Goal: Check status

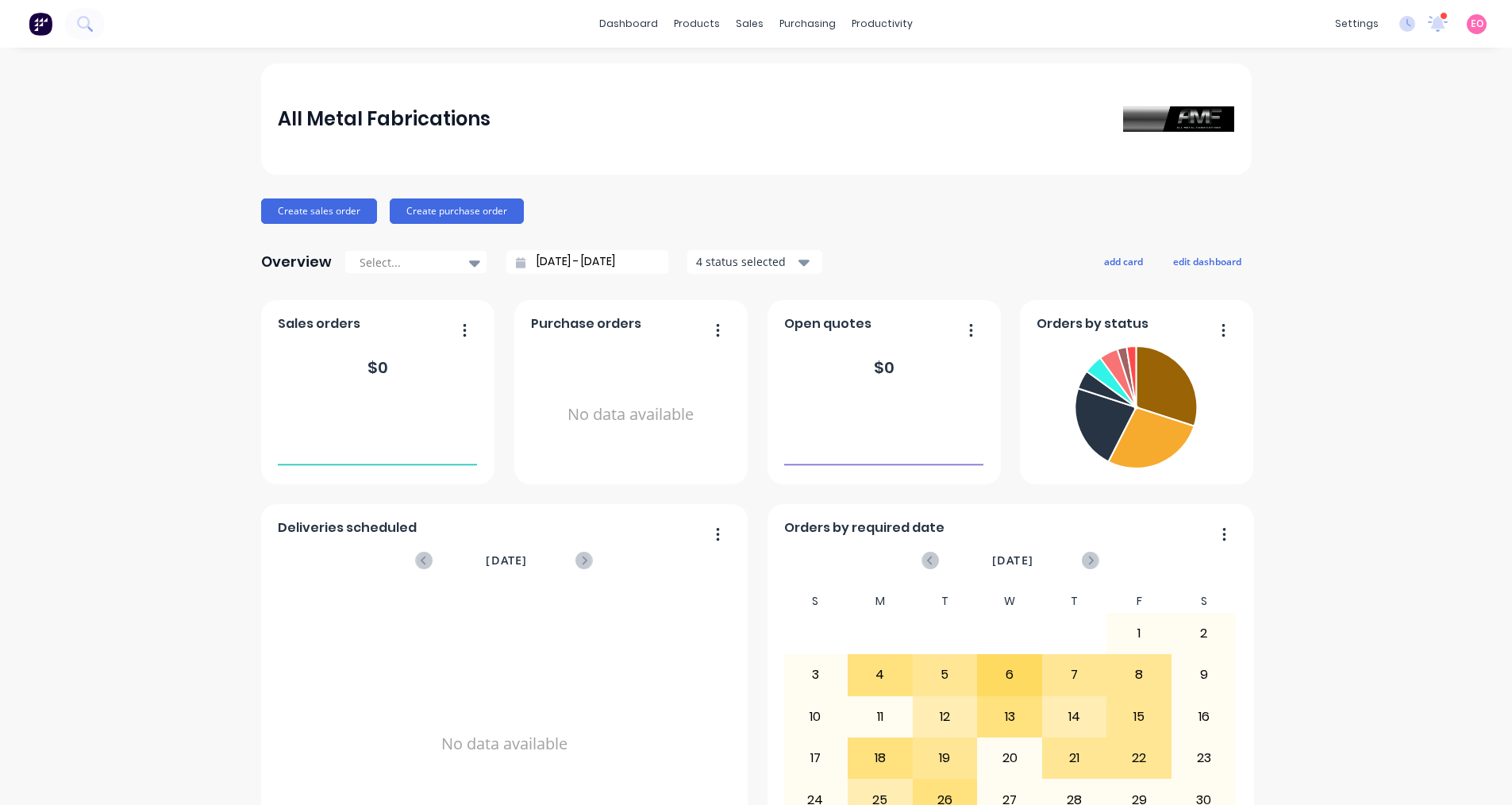
click at [1440, 27] on html "dashboard products sales purchasing productivity dashboard products Product Cat…" at bounding box center [756, 402] width 1512 height 805
click at [1443, 27] on icon at bounding box center [1450, 22] width 15 height 15
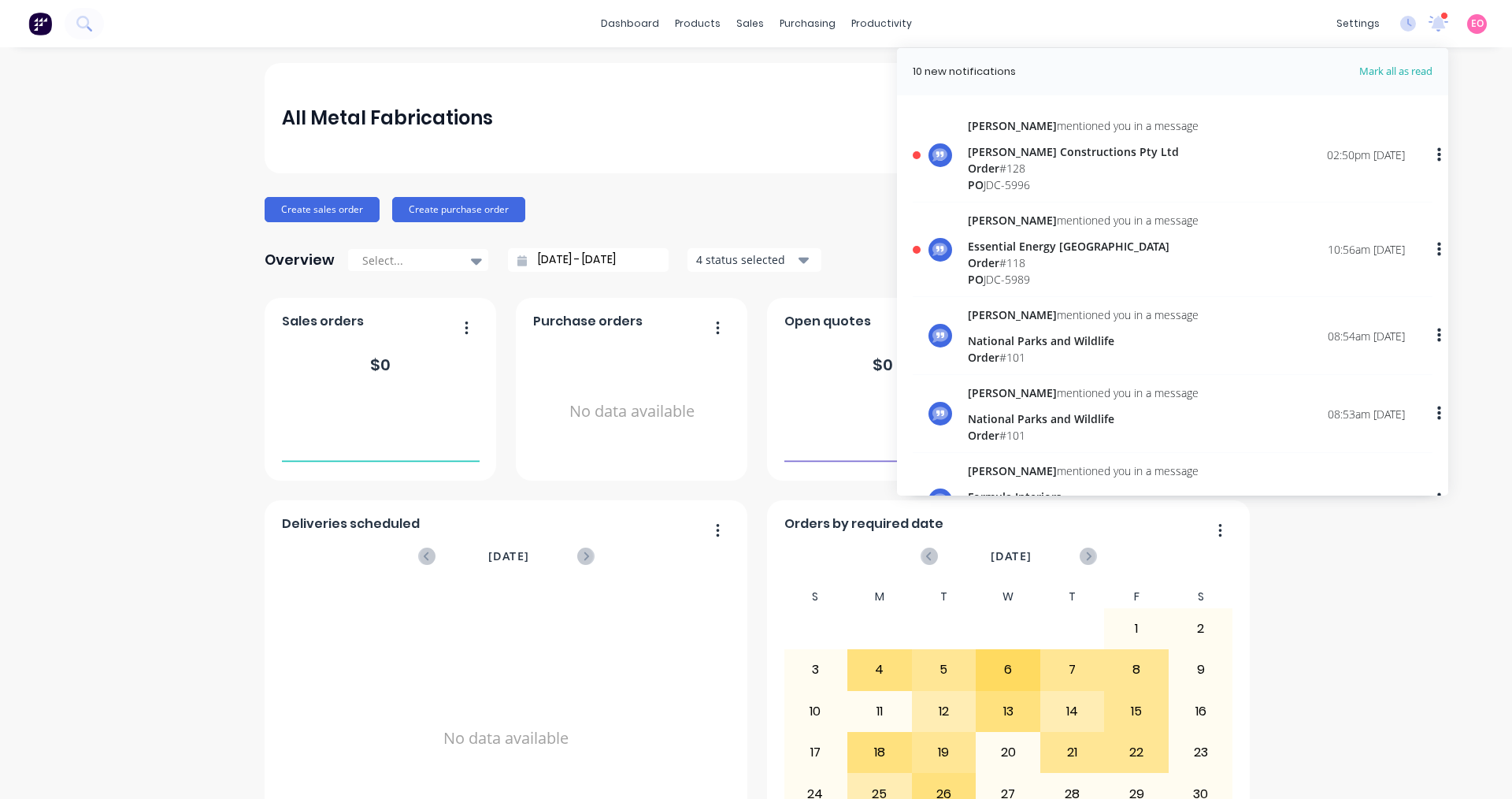
click at [1014, 155] on div "[PERSON_NAME] Constructions Pty Ltd" at bounding box center [1083, 151] width 231 height 17
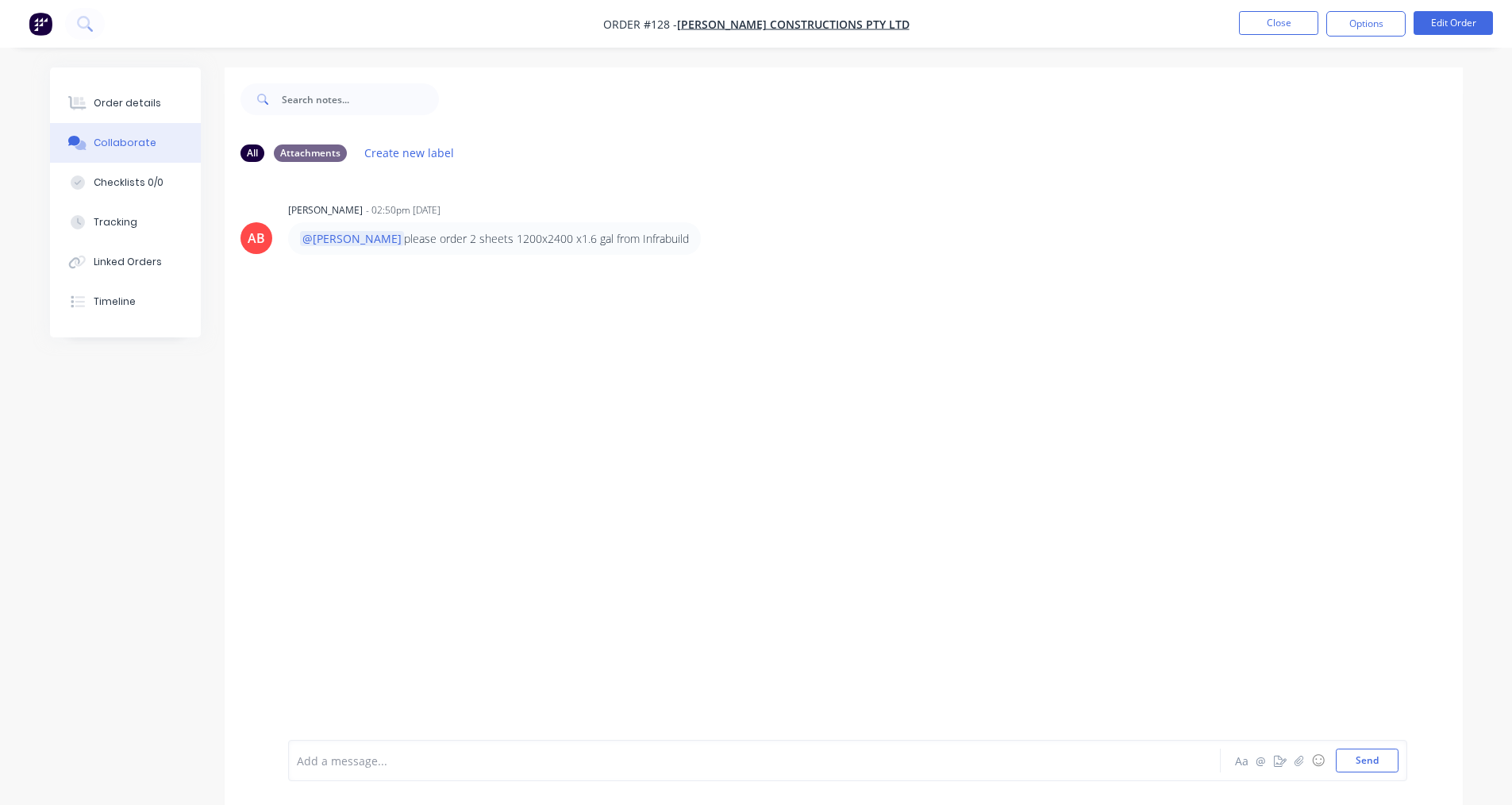
click at [876, 321] on div "AB [PERSON_NAME] - 02:50pm [DATE] @[PERSON_NAME] please order 2 sheets 1200x240…" at bounding box center [843, 457] width 1238 height 565
drag, startPoint x: 447, startPoint y: 301, endPoint x: 464, endPoint y: 302, distance: 17.0
click at [451, 301] on div "AB [PERSON_NAME] - 02:50pm [DATE] @[PERSON_NAME] please order 2 sheets 1200x240…" at bounding box center [843, 457] width 1238 height 565
click at [107, 103] on div "Order details" at bounding box center [128, 103] width 68 height 15
